Goal: Transaction & Acquisition: Purchase product/service

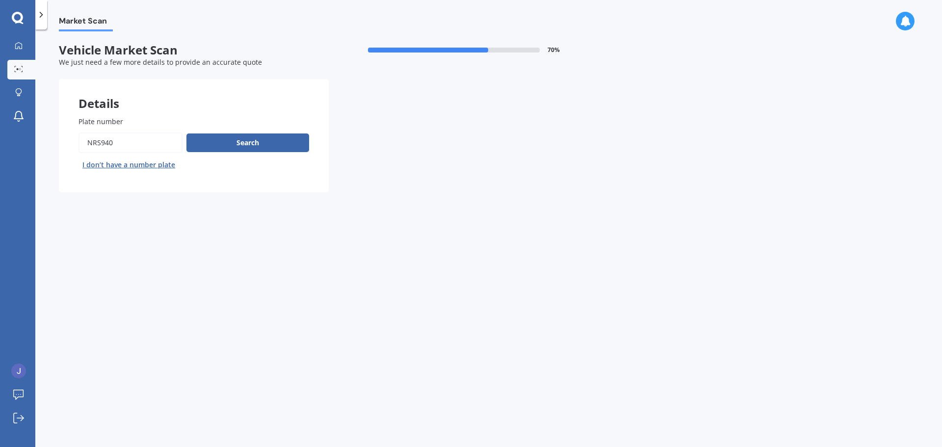
type input "NRS940"
click at [260, 133] on div "Search I don’t have a number plate" at bounding box center [193, 152] width 230 height 40
click at [258, 151] on button "Search" at bounding box center [247, 142] width 123 height 19
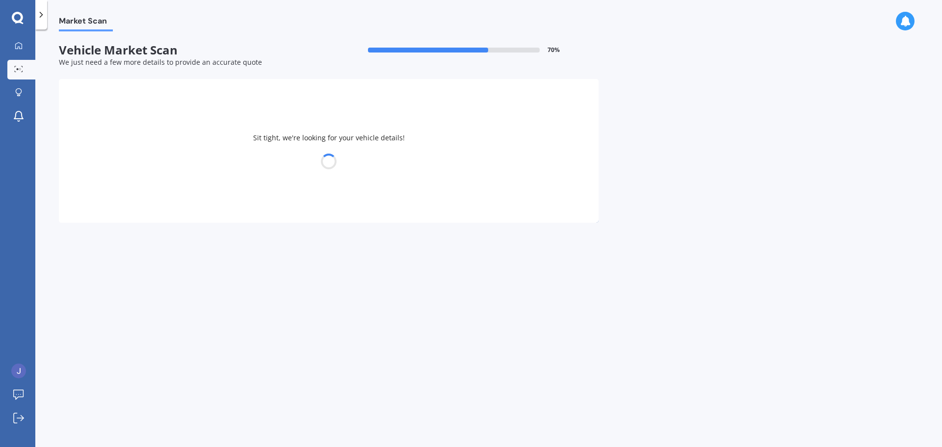
select select "VOLVO"
select select "XC60"
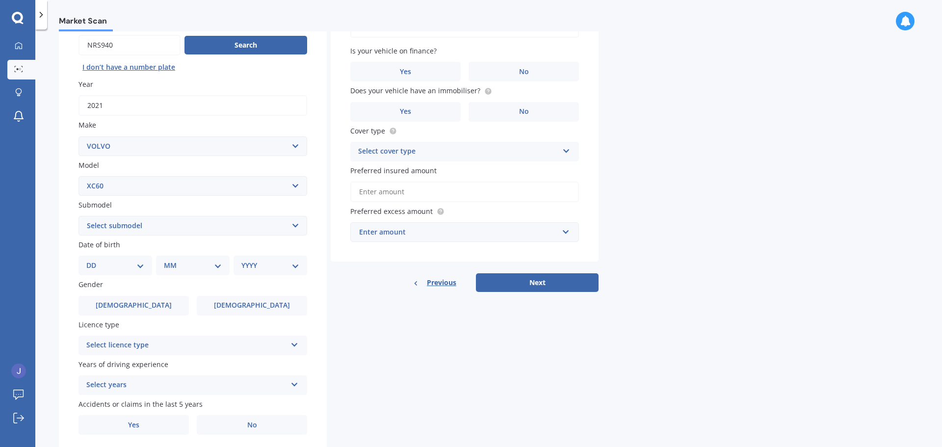
scroll to position [98, 0]
click at [148, 226] on select "Select submodel Diesel turbo Petrol Petrol Turbo T8 Hybrid" at bounding box center [192, 225] width 229 height 20
select select "PETROL TURBO"
click at [78, 215] on select "Select submodel Diesel turbo Petrol Petrol Turbo T8 Hybrid" at bounding box center [192, 225] width 229 height 20
click at [129, 256] on div "DD 01 02 03 04 05 06 07 08 09 10 11 12 13 14 15 16 17 18 19 20 21 22 23 24 25 2…" at bounding box center [115, 265] width 74 height 20
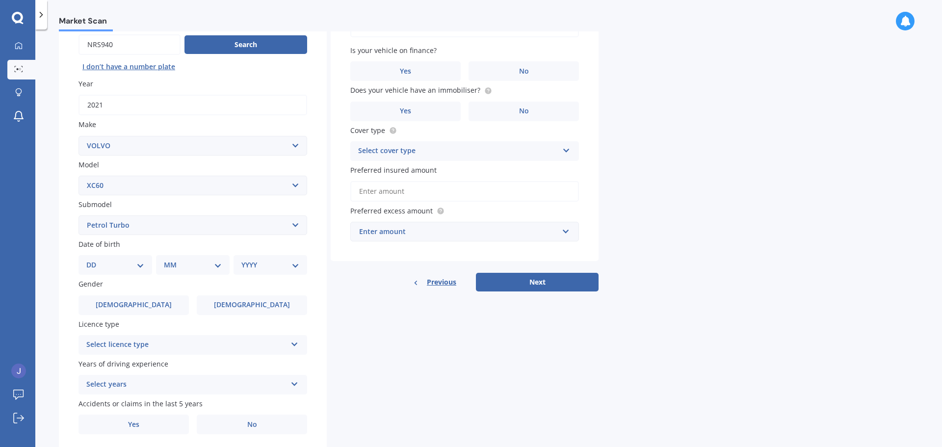
click at [133, 263] on select "DD 01 02 03 04 05 06 07 08 09 10 11 12 13 14 15 16 17 18 19 20 21 22 23 24 25 2…" at bounding box center [115, 264] width 58 height 11
select select "11"
click at [94, 259] on select "DD 01 02 03 04 05 06 07 08 09 10 11 12 13 14 15 16 17 18 19 20 21 22 23 24 25 2…" at bounding box center [115, 264] width 58 height 11
click at [194, 263] on select "MM 01 02 03 04 05 06 07 08 09 10 11 12" at bounding box center [195, 264] width 54 height 11
select select "06"
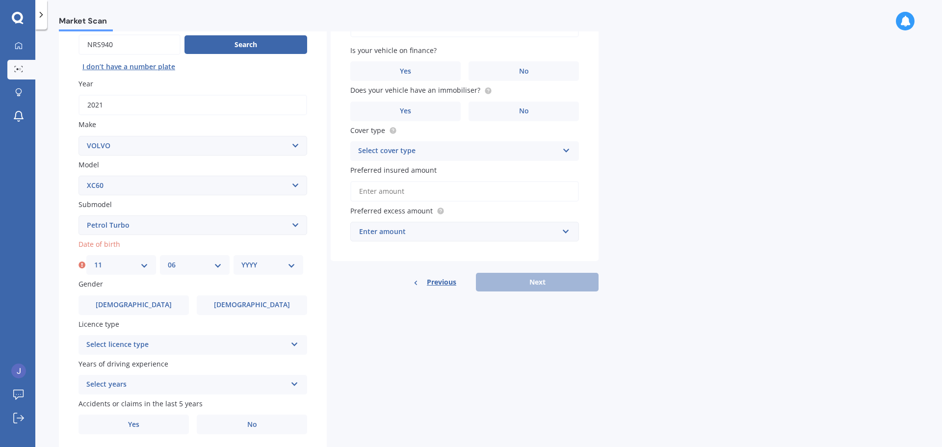
click at [168, 259] on select "MM 01 02 03 04 05 06 07 08 09 10 11 12" at bounding box center [195, 264] width 54 height 11
click at [276, 268] on select "YYYY 2025 2024 2023 2022 2021 2020 2019 2018 2017 2016 2015 2014 2013 2012 2011…" at bounding box center [268, 264] width 54 height 11
select select "1988"
click at [241, 259] on select "YYYY 2025 2024 2023 2022 2021 2020 2019 2018 2017 2016 2015 2014 2013 2012 2011…" at bounding box center [268, 264] width 54 height 11
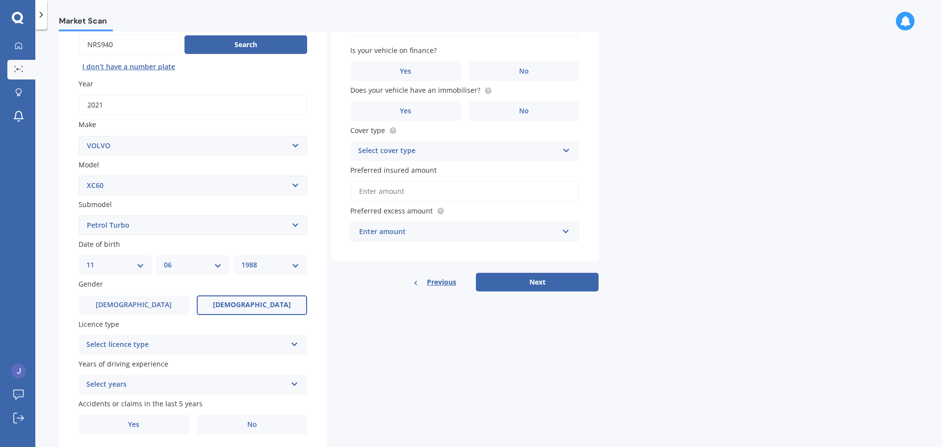
click at [231, 303] on label "[DEMOGRAPHIC_DATA]" at bounding box center [252, 305] width 110 height 20
click at [0, 0] on input "[DEMOGRAPHIC_DATA]" at bounding box center [0, 0] width 0 height 0
click at [202, 349] on div "Select licence type" at bounding box center [186, 345] width 200 height 12
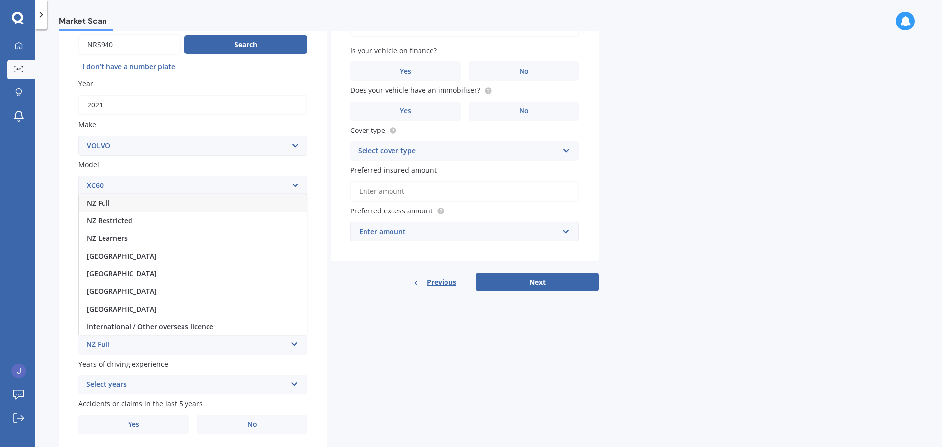
click at [210, 201] on div "NZ Full" at bounding box center [193, 203] width 228 height 18
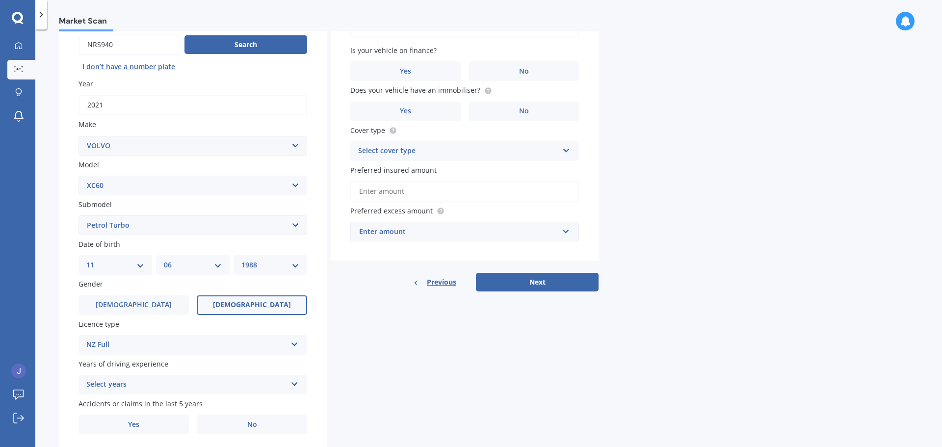
click at [156, 384] on div "Select years" at bounding box center [186, 385] width 200 height 12
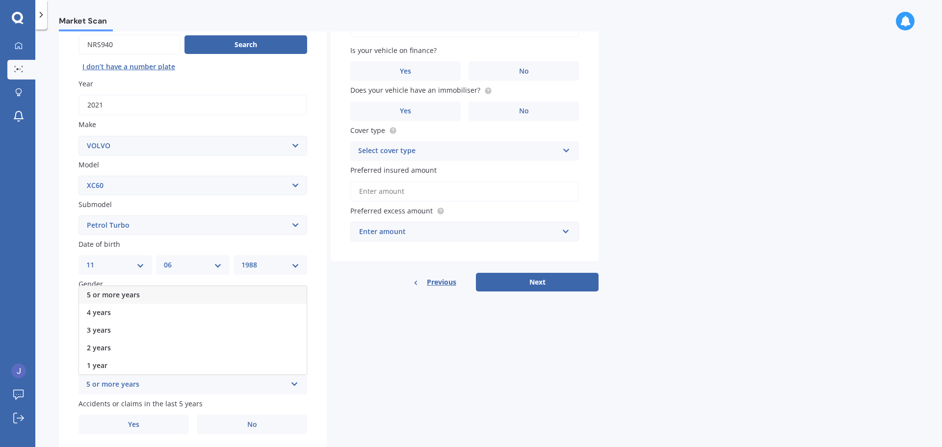
click at [173, 294] on div "5 or more years" at bounding box center [193, 295] width 228 height 18
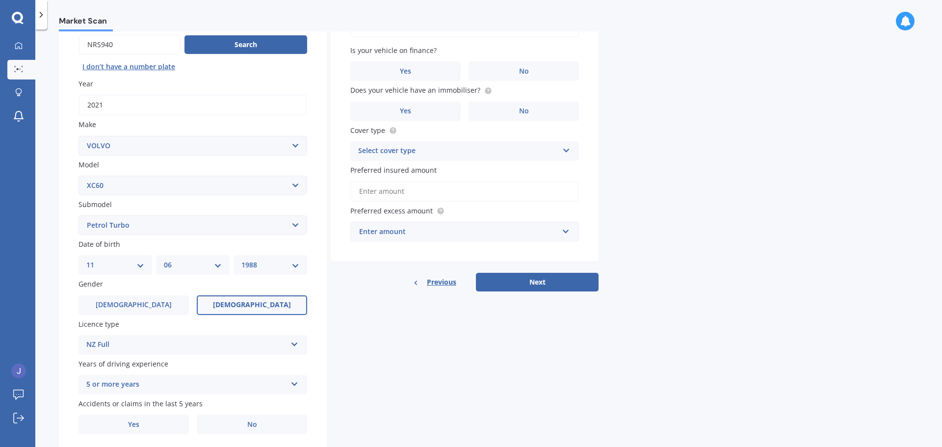
scroll to position [130, 0]
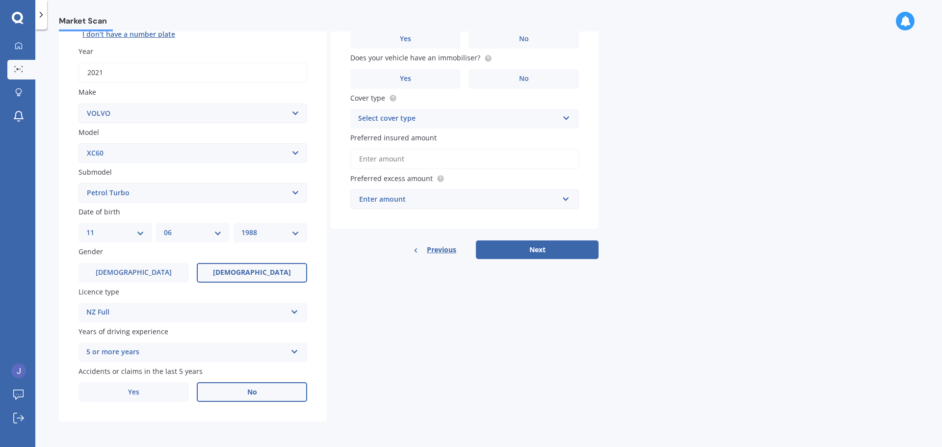
click at [232, 392] on label "No" at bounding box center [252, 392] width 110 height 20
click at [0, 0] on input "No" at bounding box center [0, 0] width 0 height 0
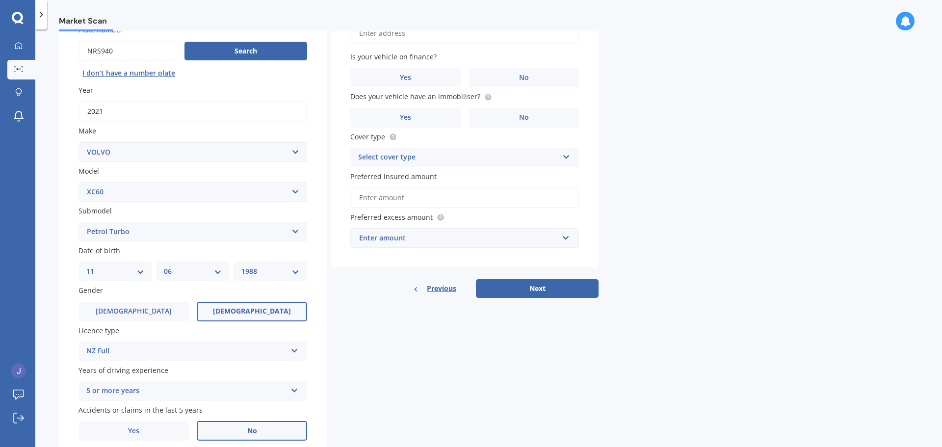
scroll to position [0, 0]
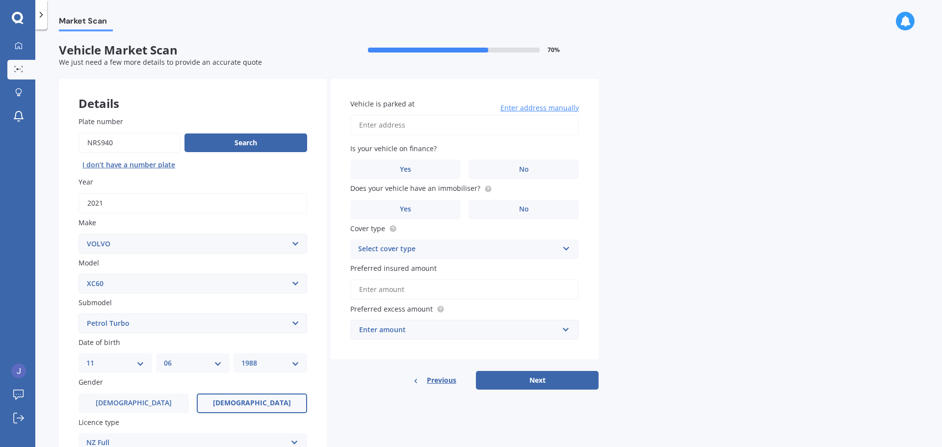
click at [407, 118] on input "Vehicle is parked at" at bounding box center [464, 125] width 229 height 21
type input "[STREET_ADDRESS]"
click at [485, 175] on label "No" at bounding box center [523, 169] width 110 height 20
click at [0, 0] on input "No" at bounding box center [0, 0] width 0 height 0
click at [488, 210] on label "No" at bounding box center [523, 210] width 110 height 20
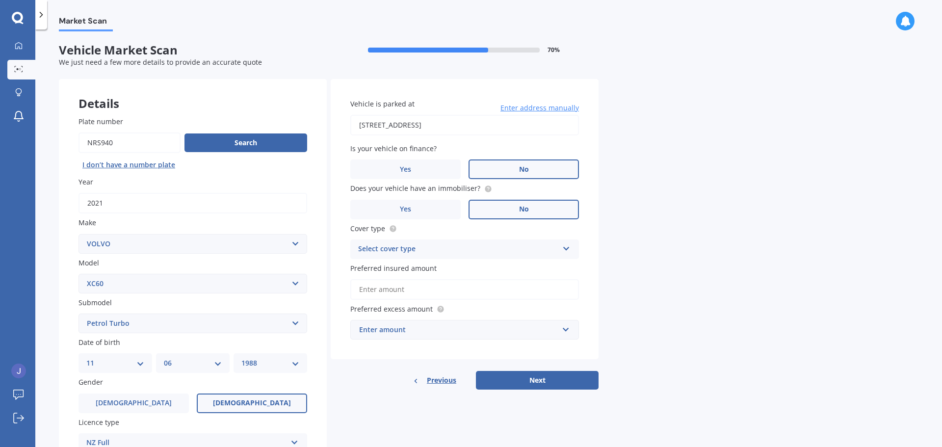
click at [0, 0] on input "No" at bounding box center [0, 0] width 0 height 0
click at [449, 213] on label "Yes" at bounding box center [405, 210] width 110 height 20
click at [0, 0] on input "Yes" at bounding box center [0, 0] width 0 height 0
click at [696, 230] on div "Market Scan Vehicle Market Scan 70 % We just need a few more details to provide…" at bounding box center [488, 239] width 906 height 417
click at [518, 247] on div "Select cover type" at bounding box center [458, 249] width 200 height 12
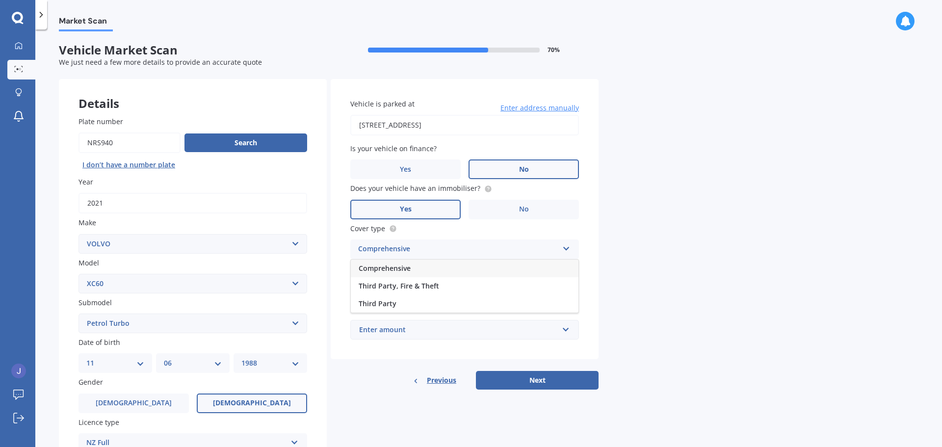
click at [779, 268] on div "Market Scan Vehicle Market Scan 70 % We just need a few more details to provide…" at bounding box center [488, 239] width 906 height 417
click at [460, 292] on input "Preferred insured amount" at bounding box center [464, 289] width 229 height 21
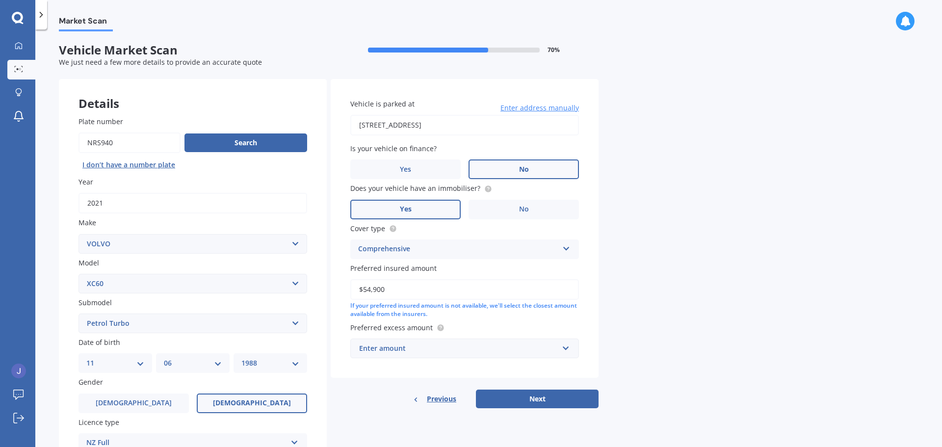
type input "$54,900"
click at [733, 292] on div "Market Scan Vehicle Market Scan 70 % We just need a few more details to provide…" at bounding box center [488, 239] width 906 height 417
click at [507, 336] on div "Preferred excess amount Enter amount $100 $400 $500 $750 $1,000 $1,500 $2,000" at bounding box center [464, 340] width 229 height 36
click at [509, 351] on div "Enter amount" at bounding box center [458, 348] width 199 height 11
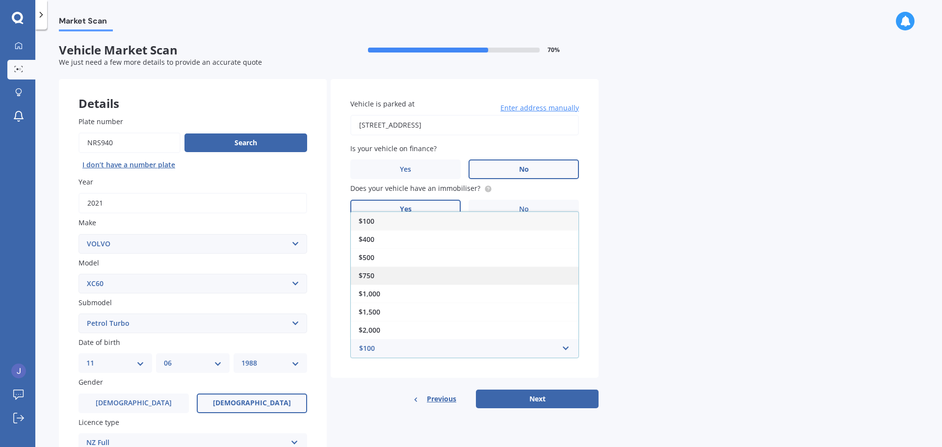
click at [505, 274] on div "$750" at bounding box center [465, 275] width 228 height 18
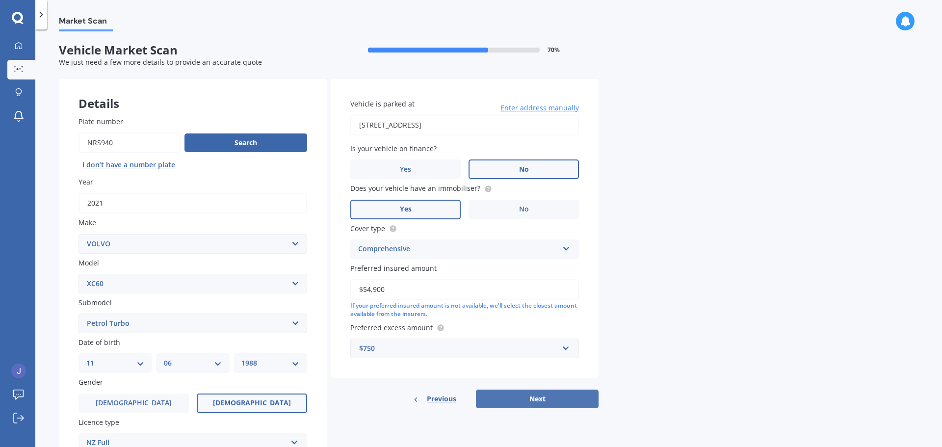
click at [520, 403] on button "Next" at bounding box center [537, 398] width 123 height 19
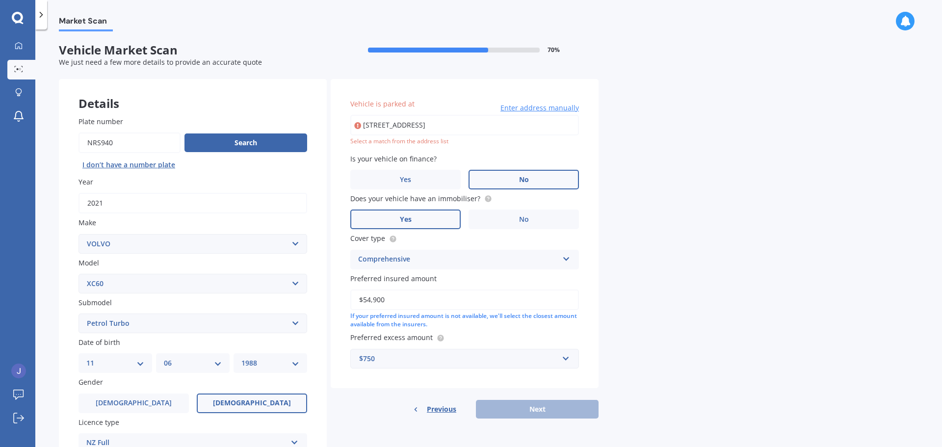
click at [515, 121] on input "[STREET_ADDRESS]" at bounding box center [464, 125] width 229 height 21
drag, startPoint x: 425, startPoint y: 124, endPoint x: 571, endPoint y: 131, distance: 146.3
click at [571, 131] on input "[STREET_ADDRESS]" at bounding box center [464, 125] width 229 height 21
type input "[STREET_ADDRESS]"
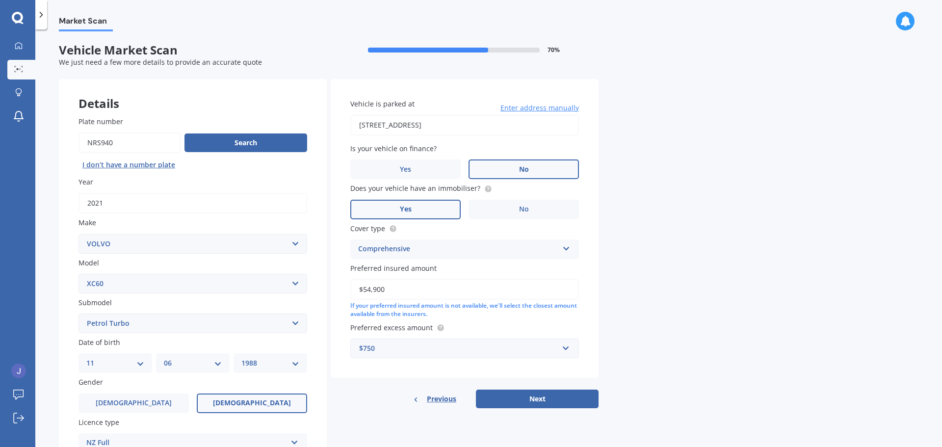
click at [659, 194] on div "Market Scan Vehicle Market Scan 70 % We just need a few more details to provide…" at bounding box center [488, 239] width 906 height 417
click at [550, 401] on button "Next" at bounding box center [537, 398] width 123 height 19
select select "11"
select select "06"
select select "1988"
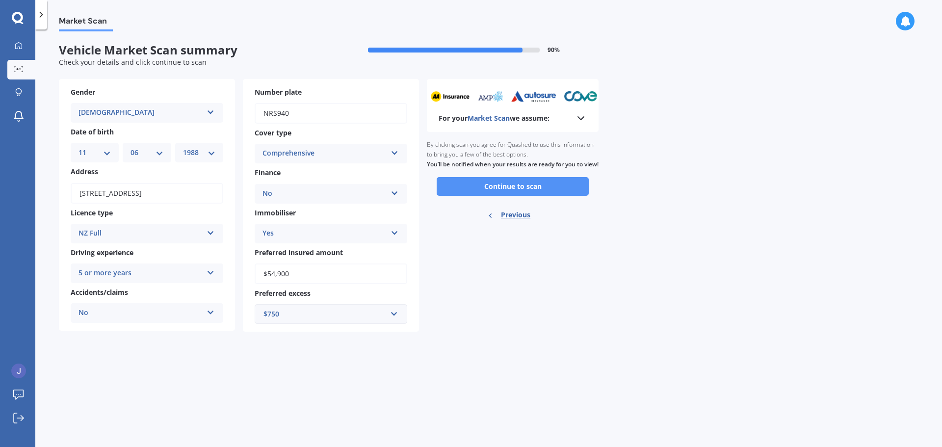
click at [514, 196] on button "Continue to scan" at bounding box center [512, 186] width 152 height 19
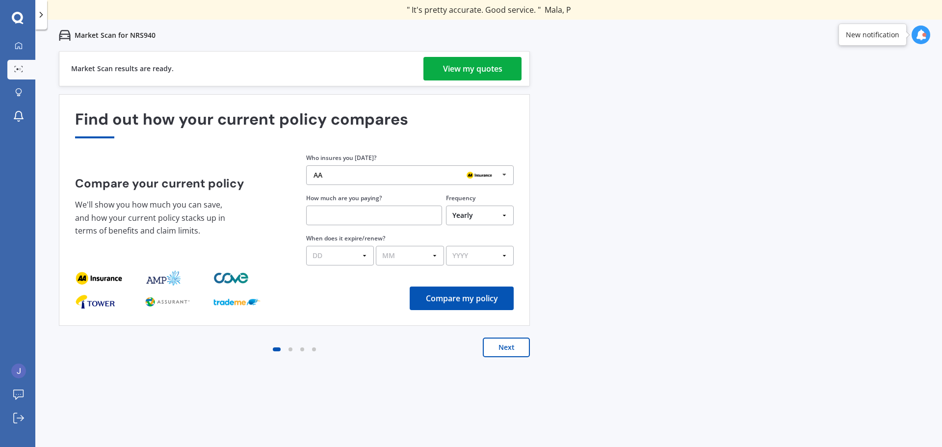
click at [498, 70] on div "View my quotes" at bounding box center [472, 69] width 59 height 24
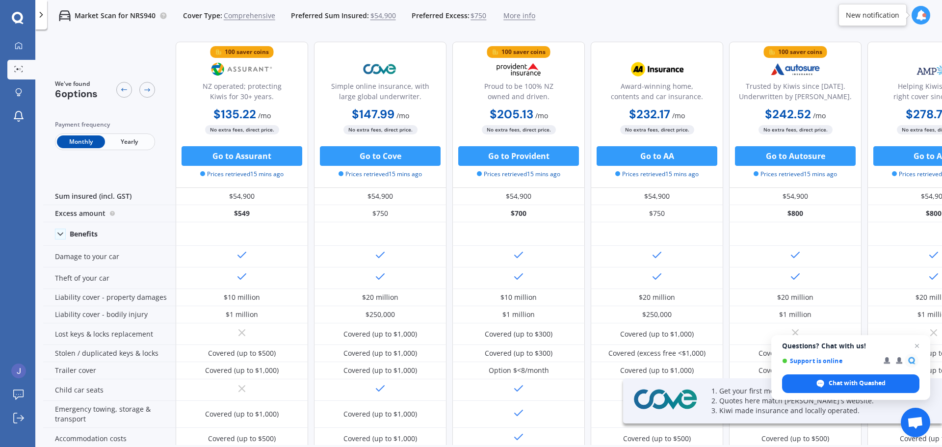
click at [131, 140] on span "Yearly" at bounding box center [129, 141] width 48 height 13
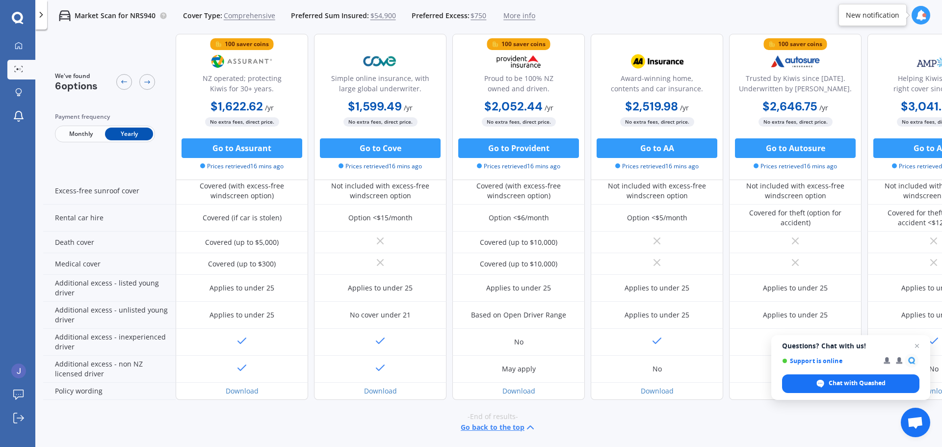
scroll to position [392, 63]
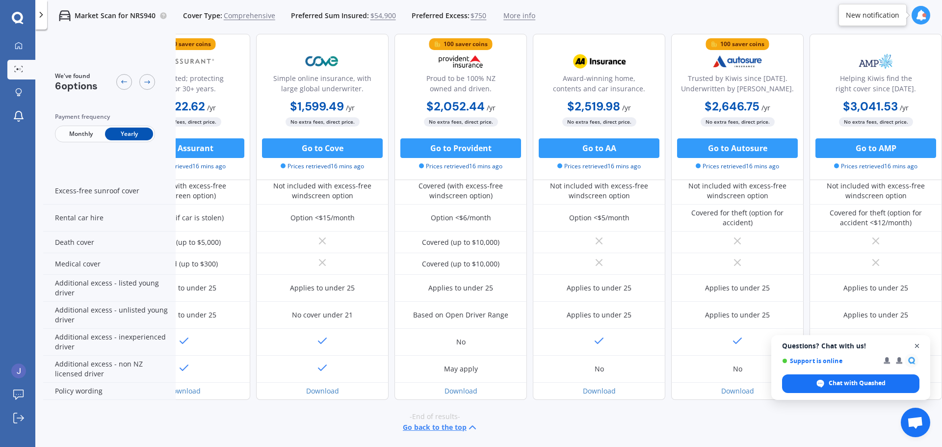
click at [918, 345] on span "Open chat" at bounding box center [917, 346] width 12 height 12
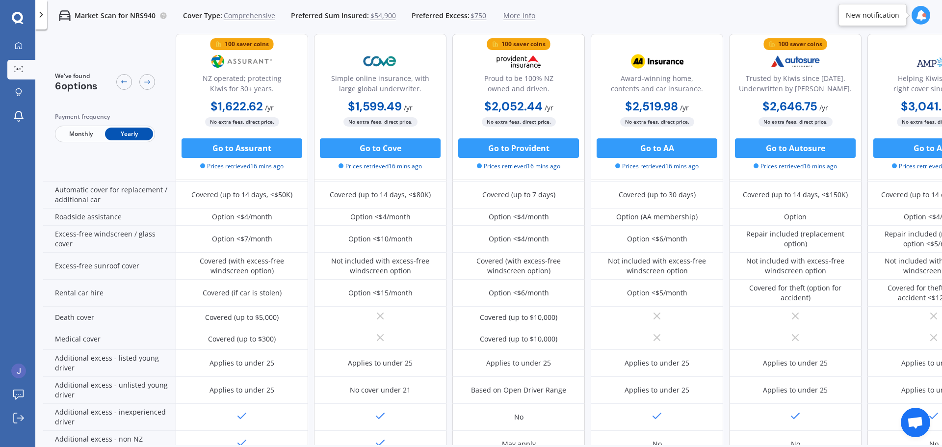
scroll to position [343, 0]
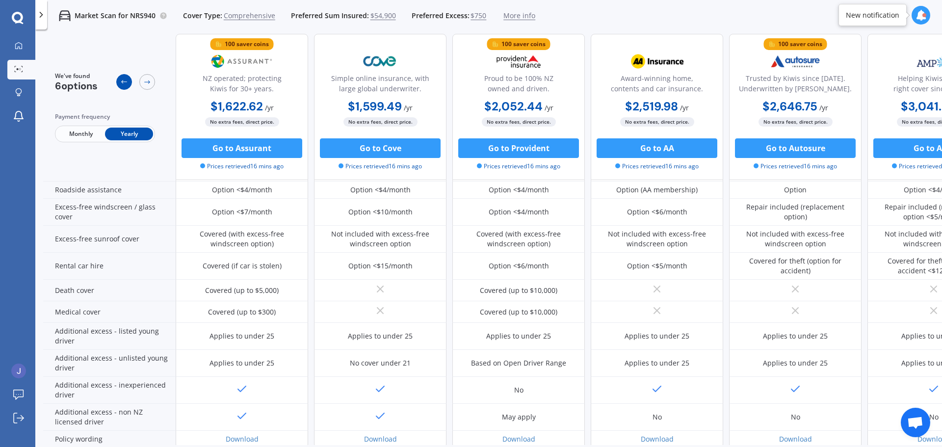
click at [119, 86] on div at bounding box center [124, 82] width 16 height 16
click at [148, 83] on icon at bounding box center [147, 82] width 8 height 8
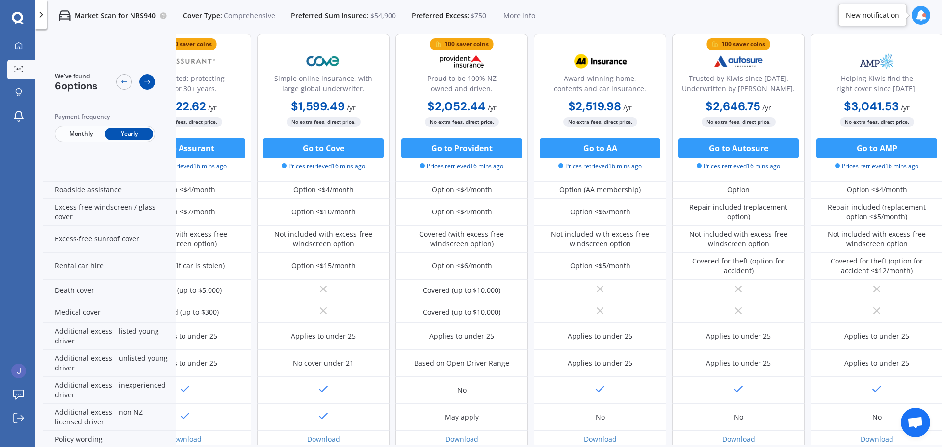
scroll to position [343, 63]
click at [148, 83] on icon at bounding box center [147, 82] width 8 height 8
click at [131, 82] on div at bounding box center [124, 82] width 16 height 16
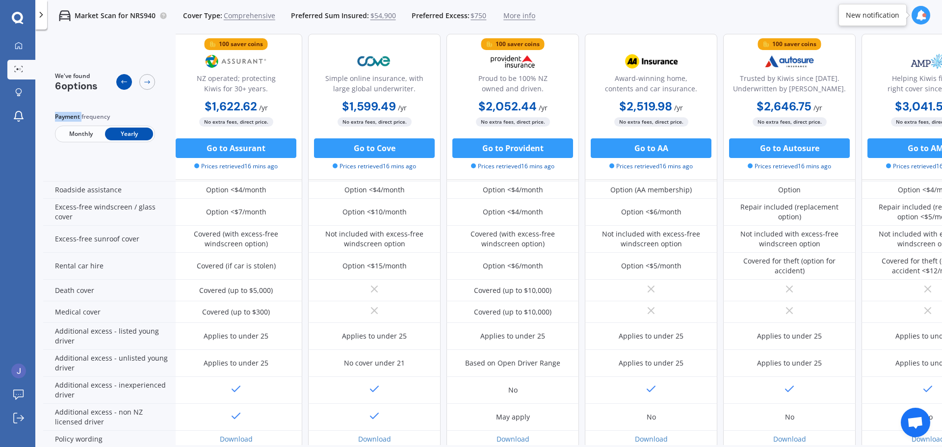
click at [131, 82] on div at bounding box center [124, 82] width 16 height 16
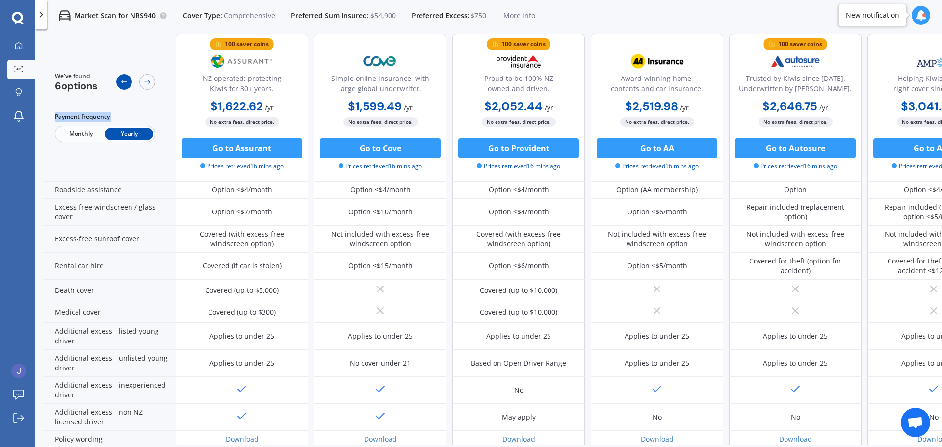
click at [131, 82] on div at bounding box center [124, 82] width 16 height 16
